Goal: Communication & Community: Participate in discussion

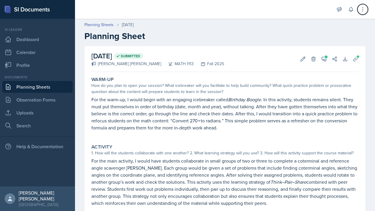
click at [362, 8] on icon at bounding box center [363, 9] width 6 height 6
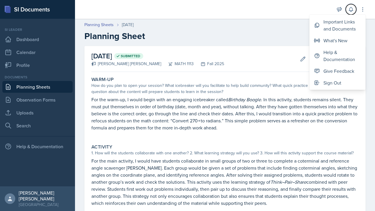
click at [351, 8] on icon at bounding box center [352, 9] width 6 height 6
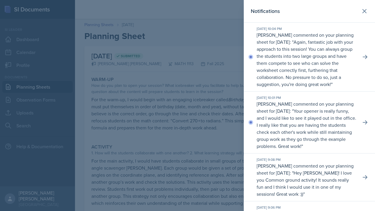
click at [297, 51] on p "Again, fantastic job with your approach to this session! You can always group t…" at bounding box center [305, 63] width 97 height 49
click at [348, 67] on p "Again, fantastic job with your approach to this session! You can always group t…" at bounding box center [305, 63] width 97 height 49
click at [366, 60] on button at bounding box center [365, 57] width 11 height 11
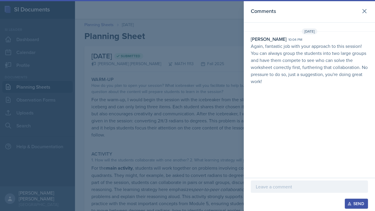
click at [294, 187] on p at bounding box center [309, 186] width 107 height 7
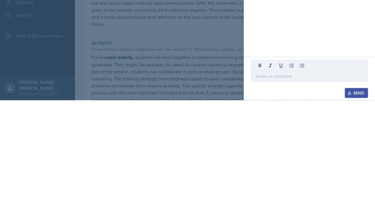
drag, startPoint x: 294, startPoint y: 187, endPoint x: 246, endPoint y: 118, distance: 84.5
click at [246, 7] on div "Comments [DATE] [PERSON_NAME] 10:04 pm Again, fantastic job with your approach …" at bounding box center [309, 84] width 131 height 168
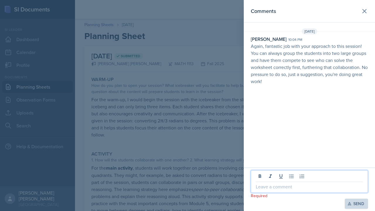
click at [288, 186] on p at bounding box center [309, 186] width 107 height 7
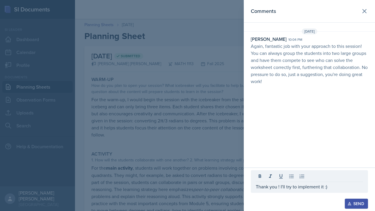
click at [346, 201] on button "Send" at bounding box center [356, 204] width 23 height 10
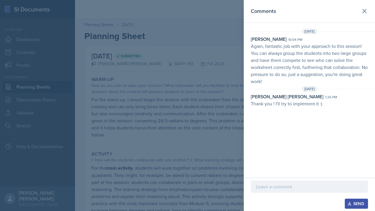
click at [191, 75] on div at bounding box center [187, 105] width 375 height 211
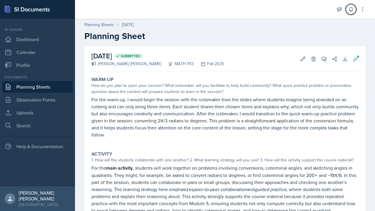
click at [352, 7] on icon at bounding box center [351, 9] width 4 height 4
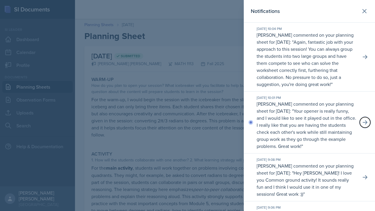
click at [363, 124] on icon at bounding box center [365, 122] width 5 height 4
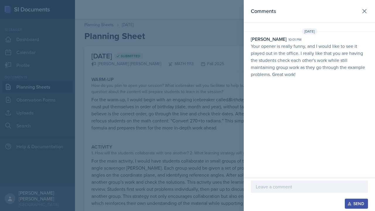
click at [283, 183] on div at bounding box center [309, 186] width 117 height 12
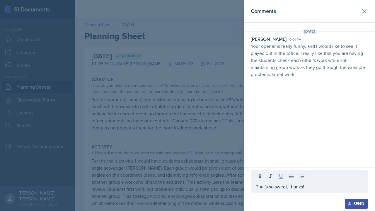
click at [356, 201] on div "Send" at bounding box center [357, 203] width 16 height 5
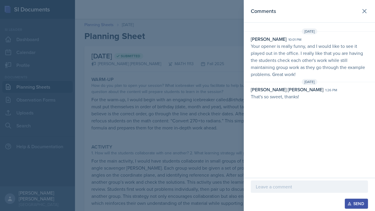
click at [146, 109] on div at bounding box center [187, 105] width 375 height 211
